Goal: Navigation & Orientation: Find specific page/section

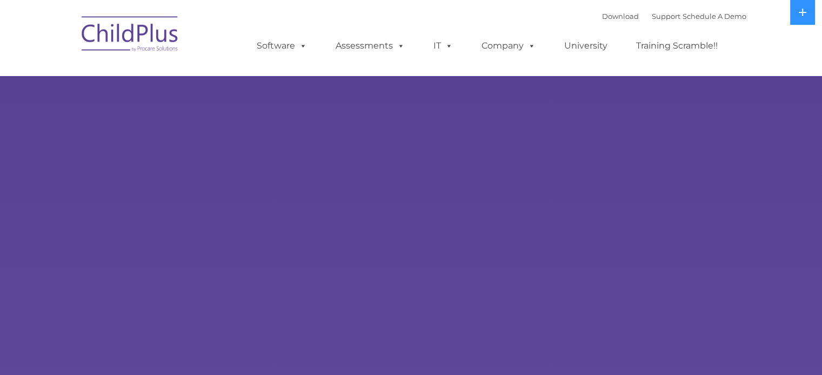
select select "MEDIUM"
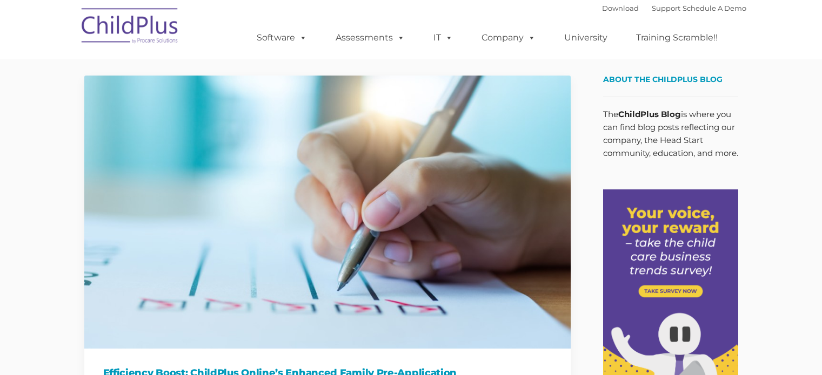
type input ""
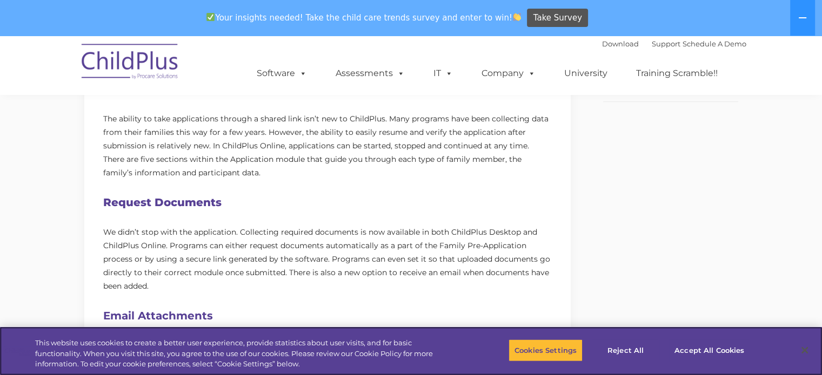
scroll to position [173, 0]
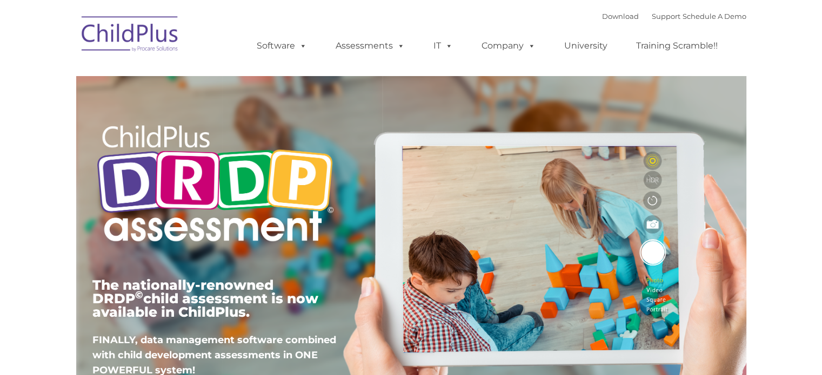
type input ""
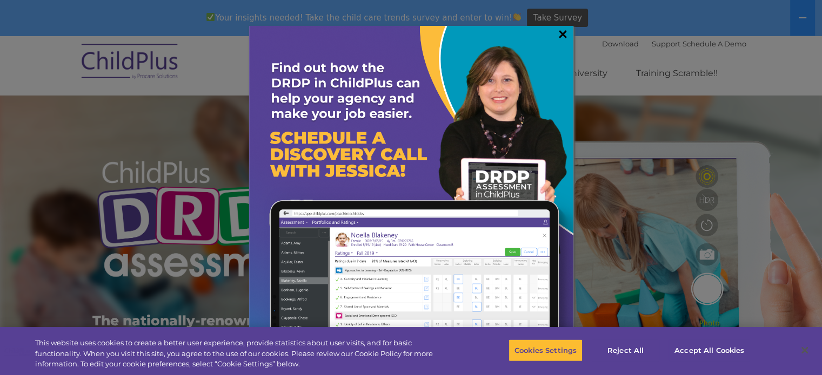
click at [563, 34] on link "×" at bounding box center [562, 34] width 12 height 11
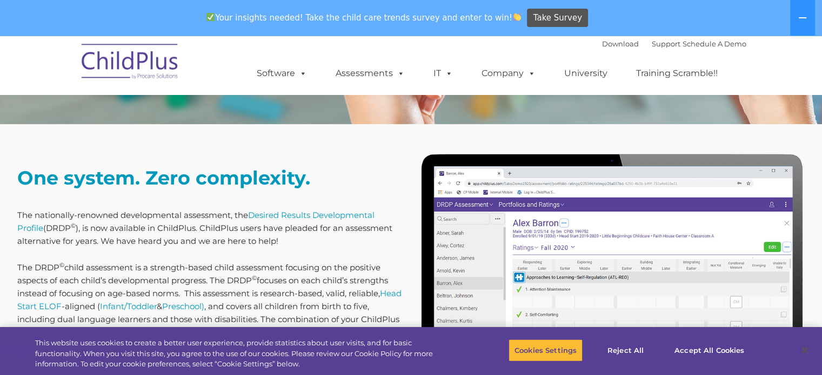
scroll to position [360, 0]
